Goal: Task Accomplishment & Management: Use online tool/utility

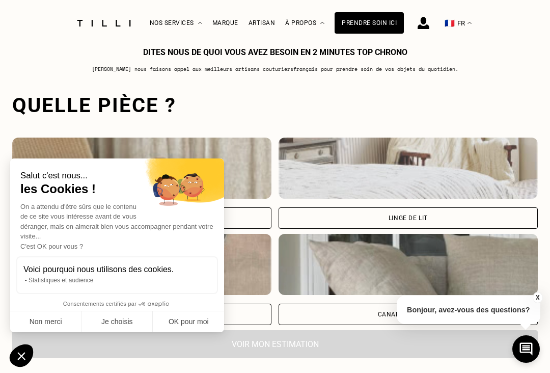
scroll to position [712, 0]
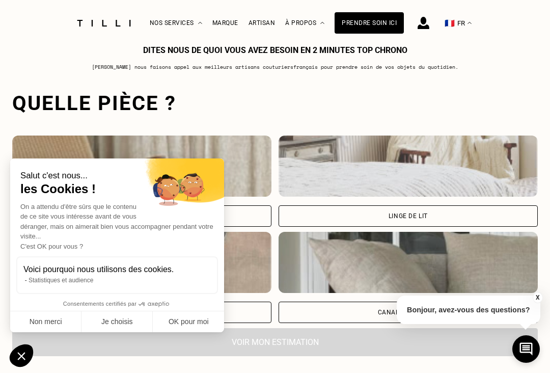
click at [200, 326] on button "OK pour moi" at bounding box center [188, 321] width 71 height 21
checkbox input "true"
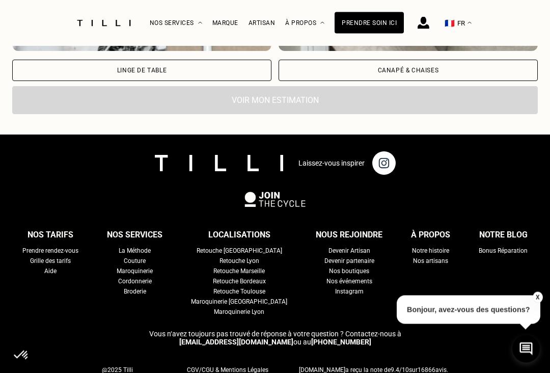
scroll to position [953, 0]
click at [259, 256] on div "Retouche [GEOGRAPHIC_DATA]" at bounding box center [239, 250] width 86 height 10
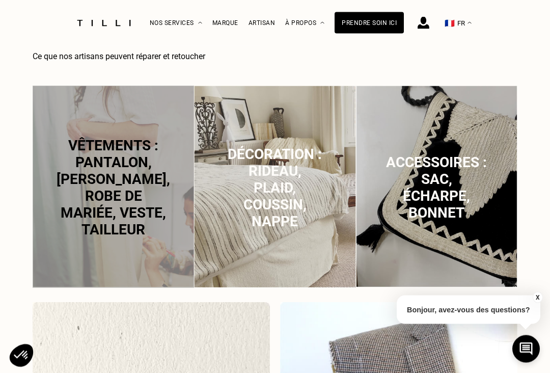
click at [293, 212] on span "Décoration : rideau, plaid, coussin, nappe" at bounding box center [275, 188] width 94 height 84
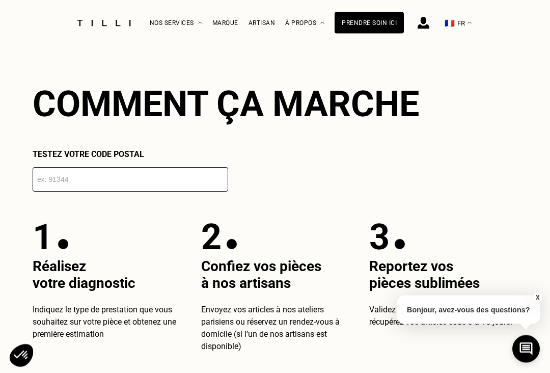
scroll to position [1637, 0]
click at [163, 183] on input "number" at bounding box center [130, 179] width 195 height 24
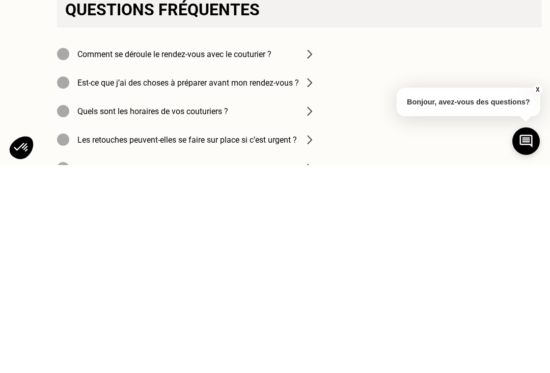
scroll to position [3127, 0]
type input "75015"
click at [310, 255] on img at bounding box center [309, 261] width 12 height 12
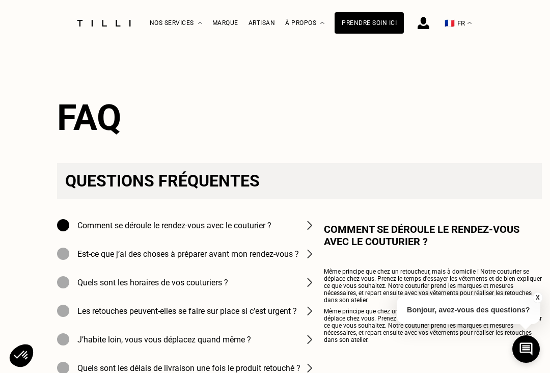
scroll to position [3162, 0]
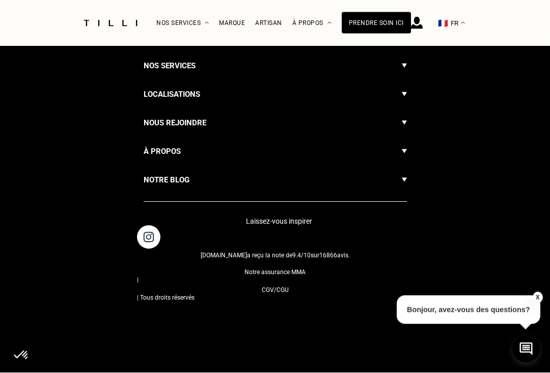
scroll to position [953, 0]
